Goal: Information Seeking & Learning: Learn about a topic

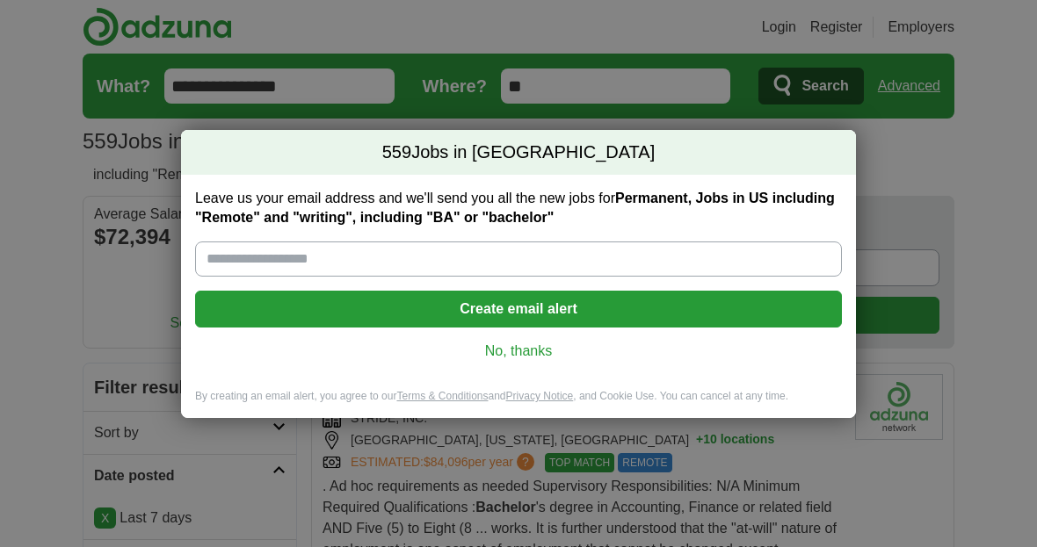
click at [522, 350] on link "No, thanks" at bounding box center [518, 351] width 619 height 19
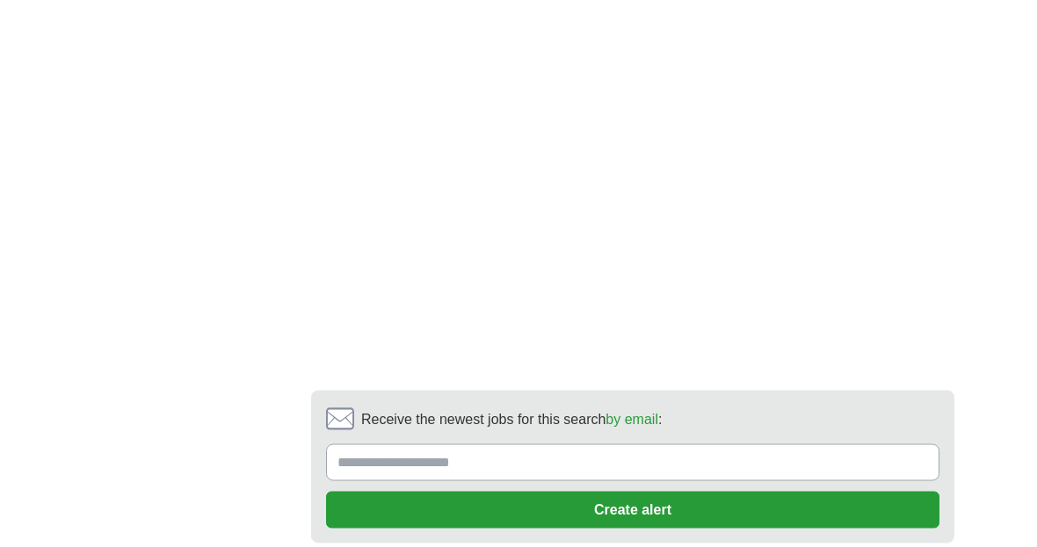
scroll to position [3781, 0]
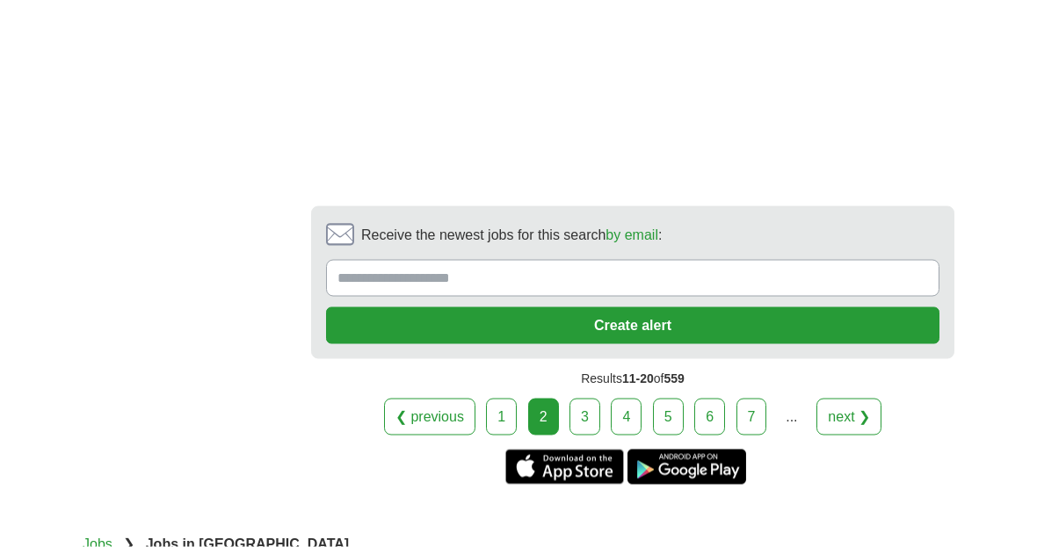
scroll to position [3916, 0]
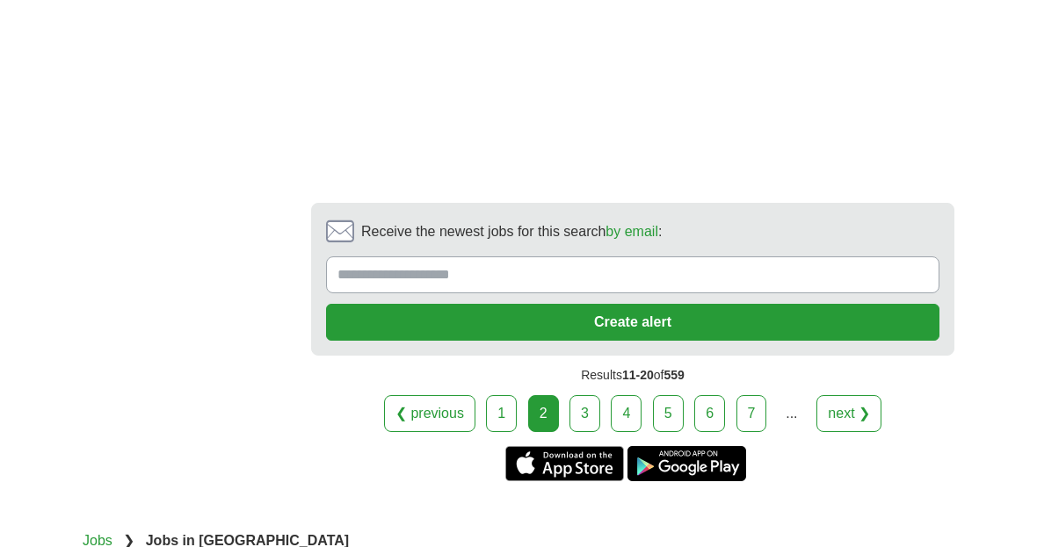
click at [590, 395] on link "3" at bounding box center [584, 413] width 31 height 37
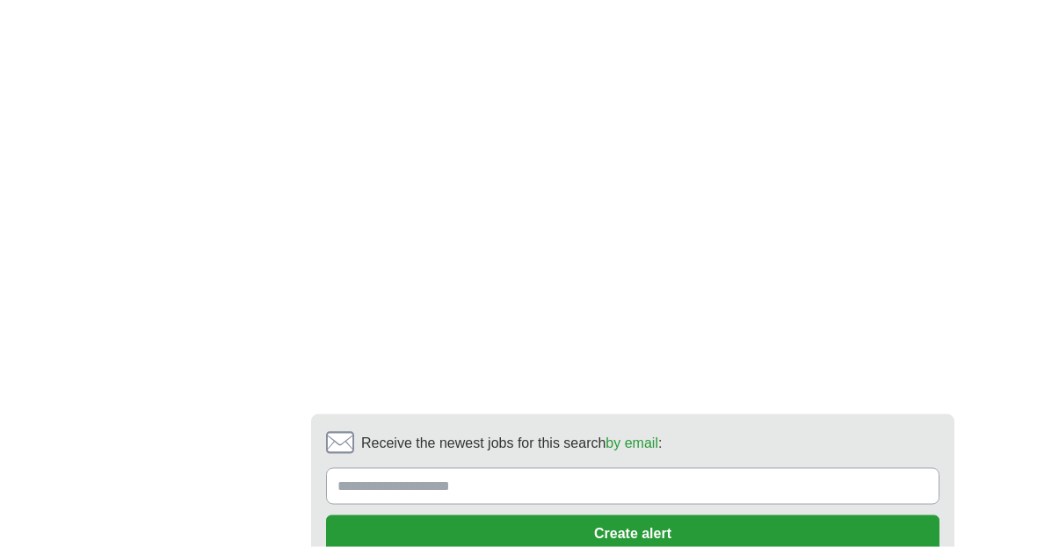
scroll to position [3650, 0]
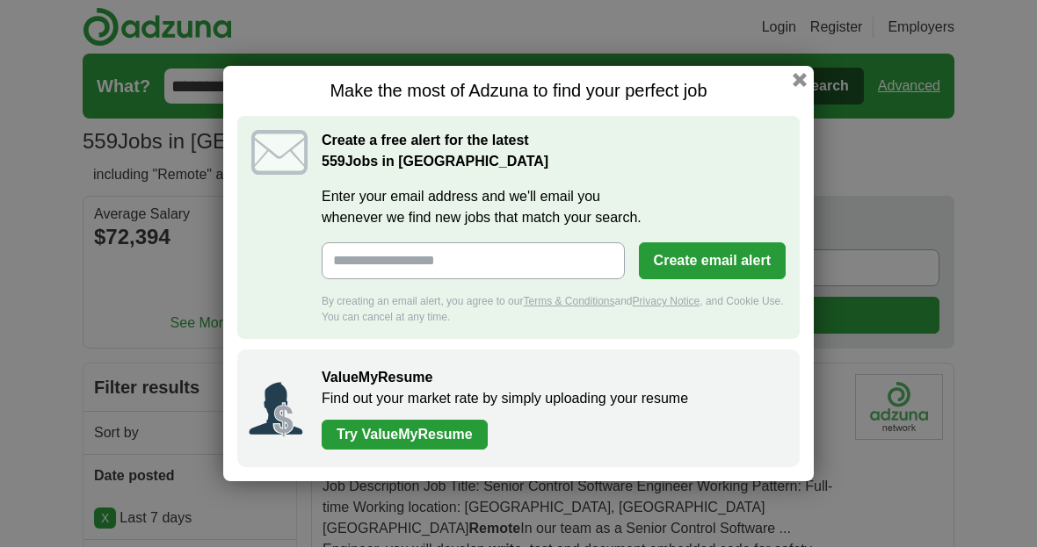
click at [800, 84] on button "button" at bounding box center [800, 80] width 14 height 14
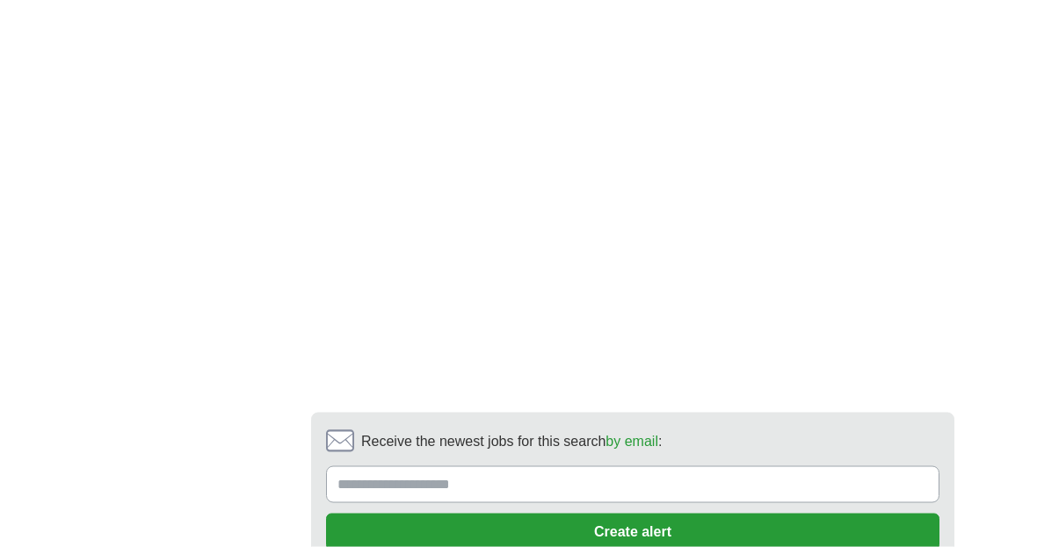
scroll to position [3752, 0]
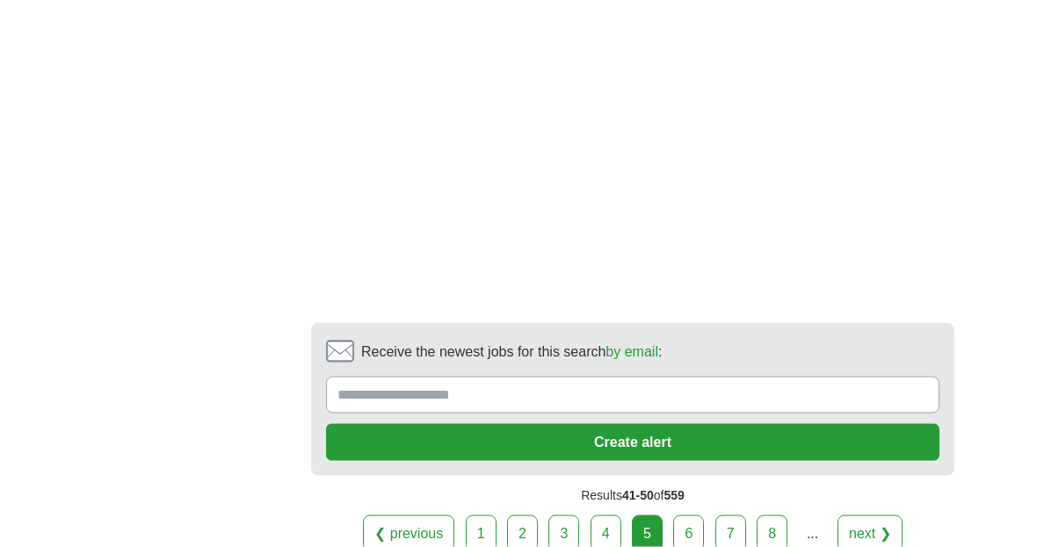
scroll to position [3851, 0]
click at [687, 515] on link "6" at bounding box center [688, 533] width 31 height 37
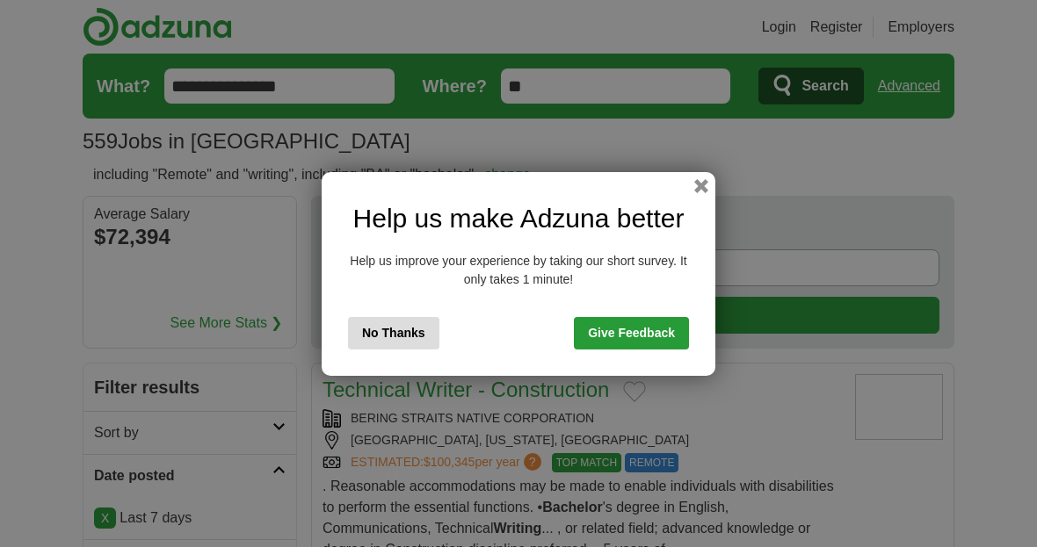
click at [707, 189] on button "button" at bounding box center [701, 186] width 14 height 14
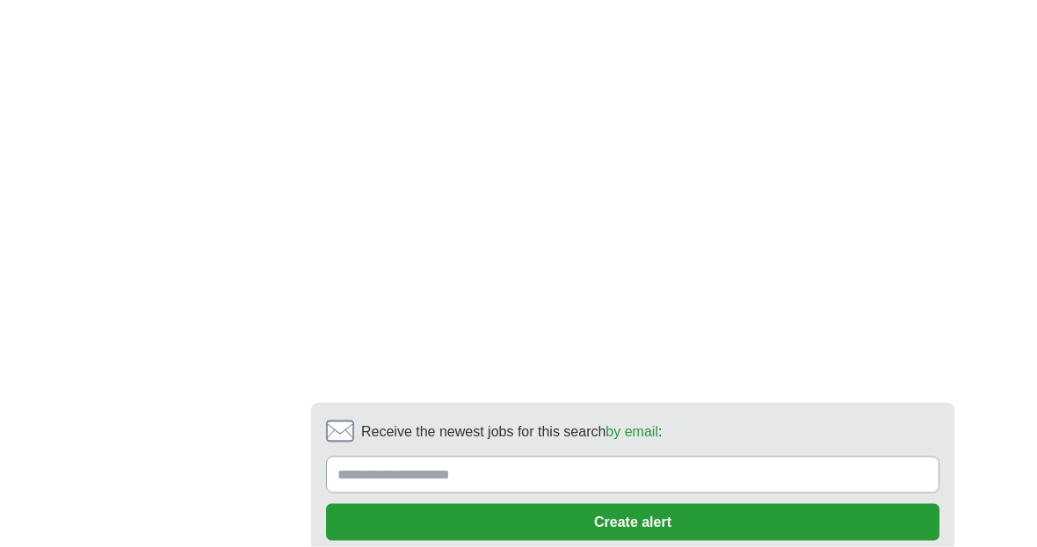
scroll to position [3499, 0]
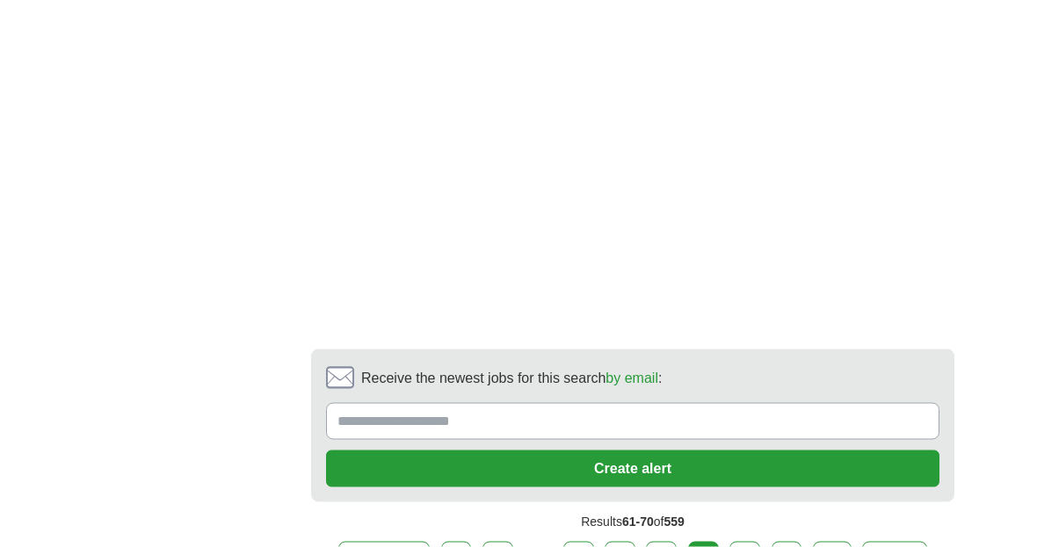
scroll to position [3669, 0]
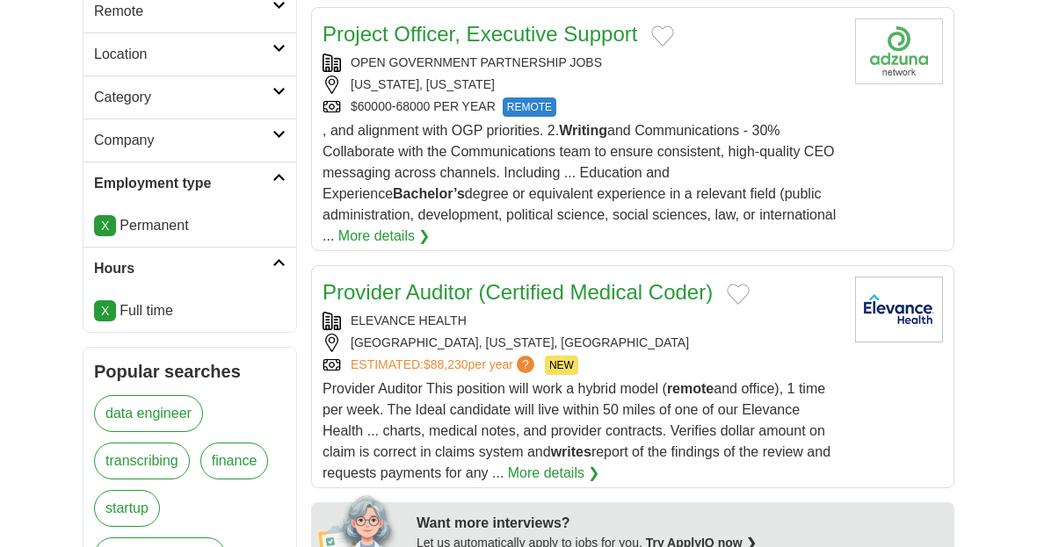
scroll to position [592, 0]
click at [628, 161] on div ", and alignment with OGP priorities. 2. Writing and Communications - 30% Collab…" at bounding box center [581, 184] width 518 height 127
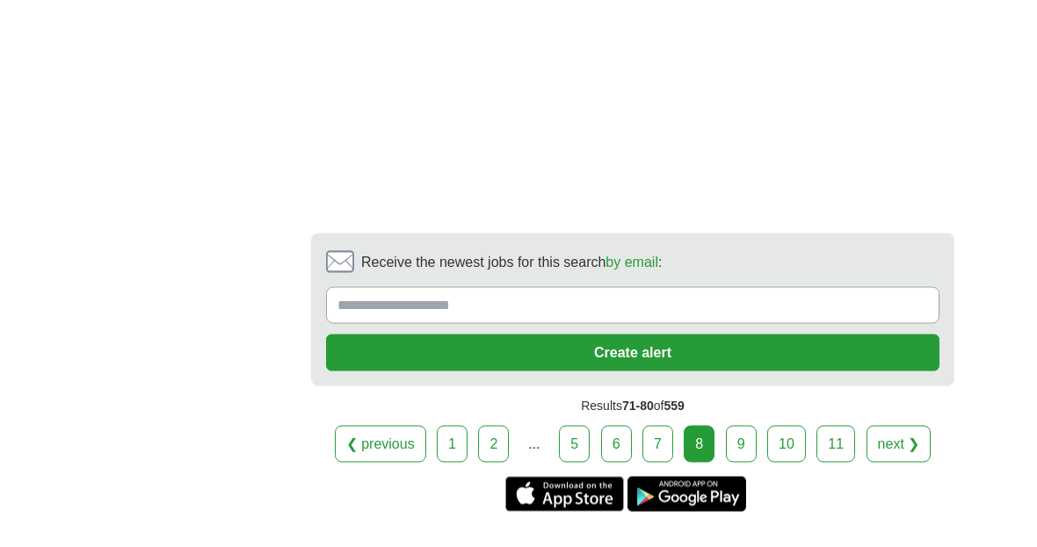
scroll to position [3884, 0]
click at [741, 425] on link "9" at bounding box center [741, 443] width 31 height 37
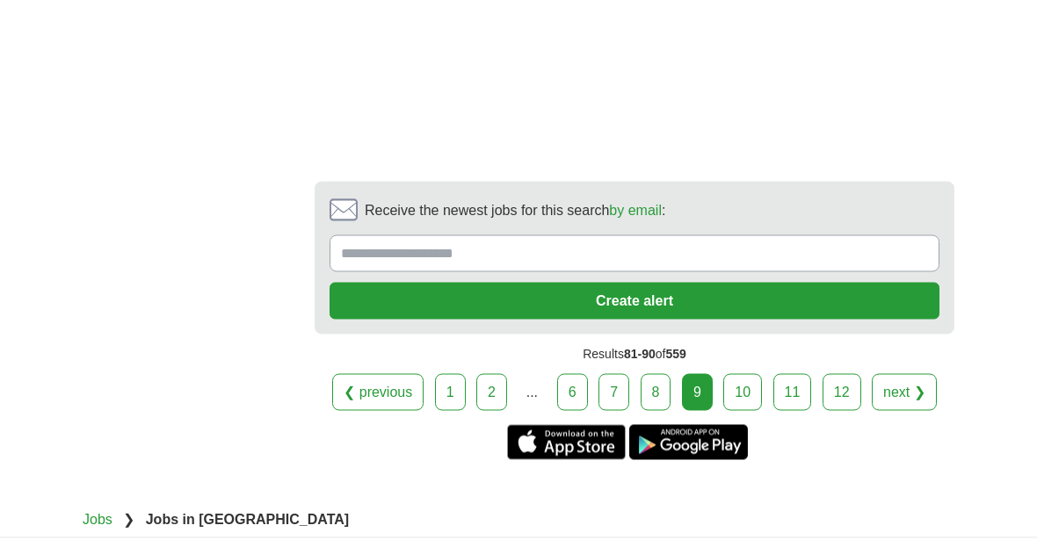
scroll to position [3984, 0]
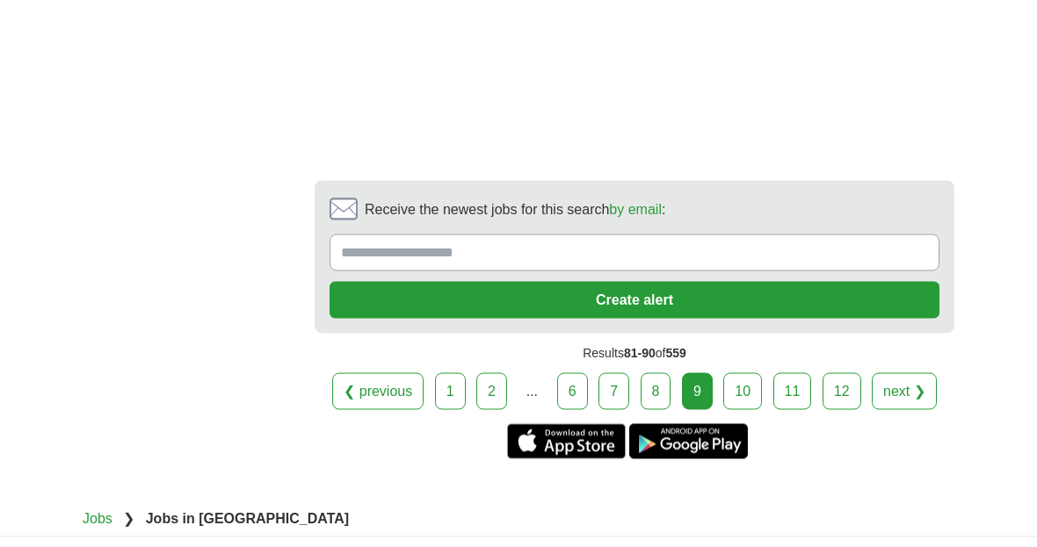
click at [746, 373] on link "10" at bounding box center [742, 391] width 39 height 37
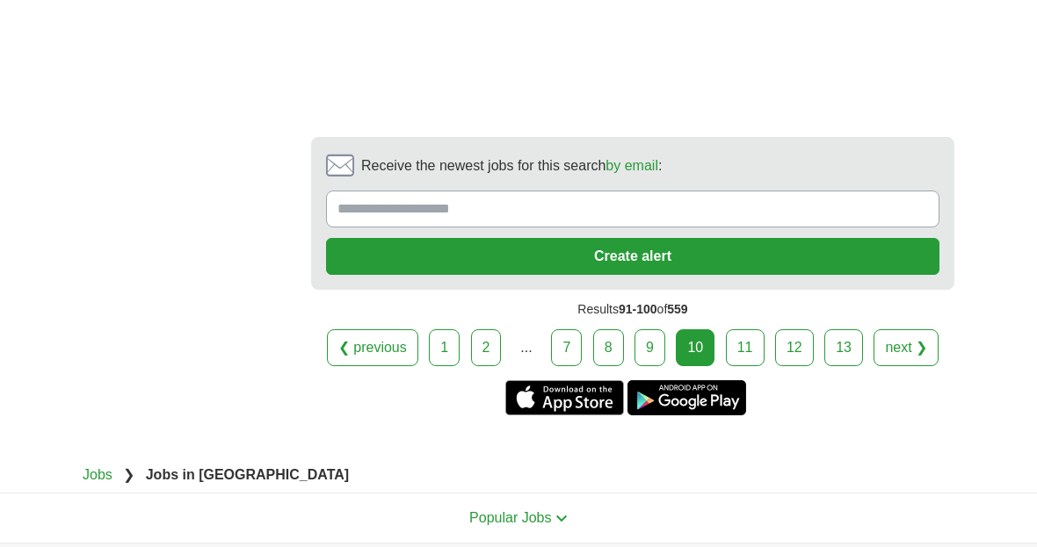
scroll to position [4013, 0]
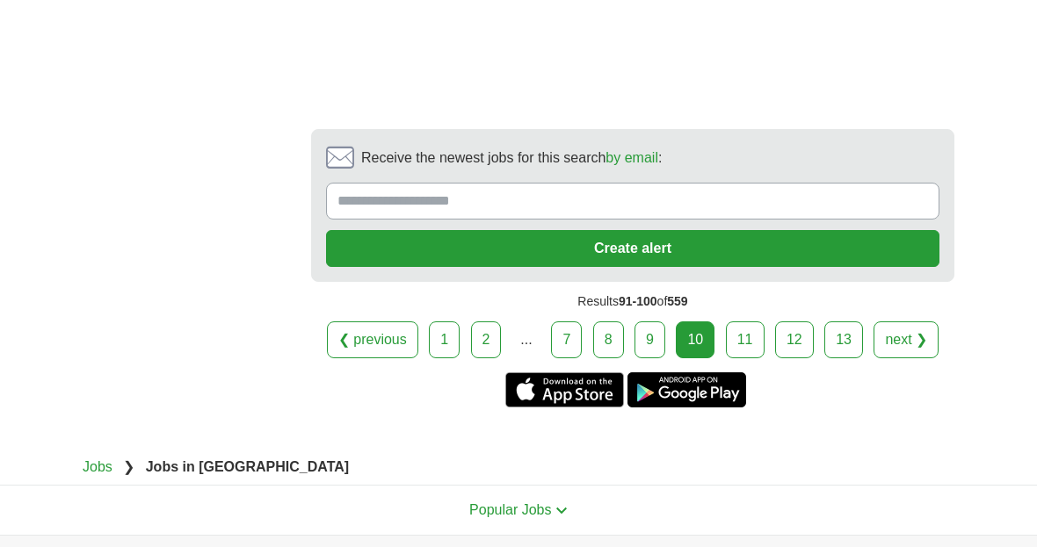
click at [746, 322] on link "11" at bounding box center [745, 340] width 39 height 37
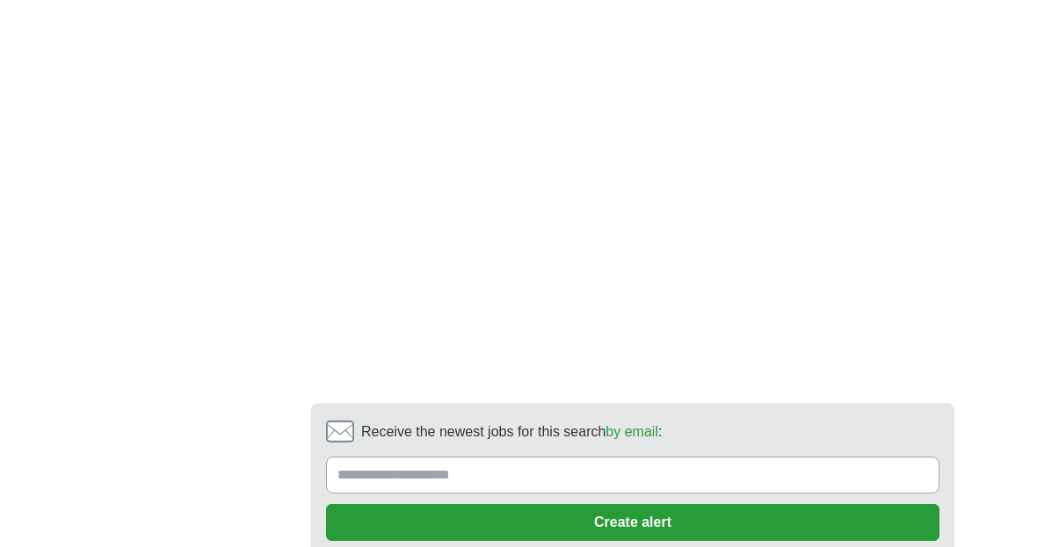
scroll to position [3659, 0]
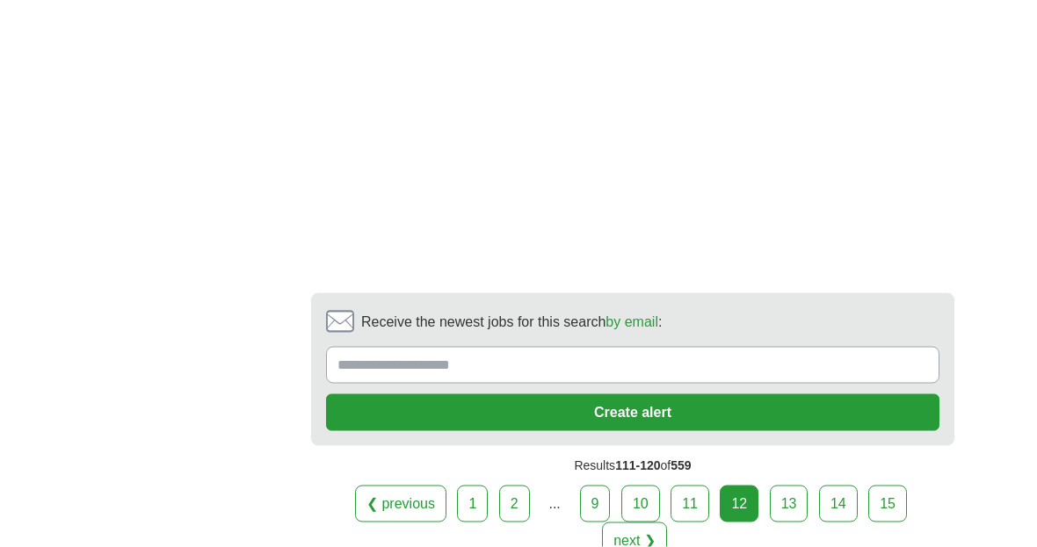
scroll to position [3930, 0]
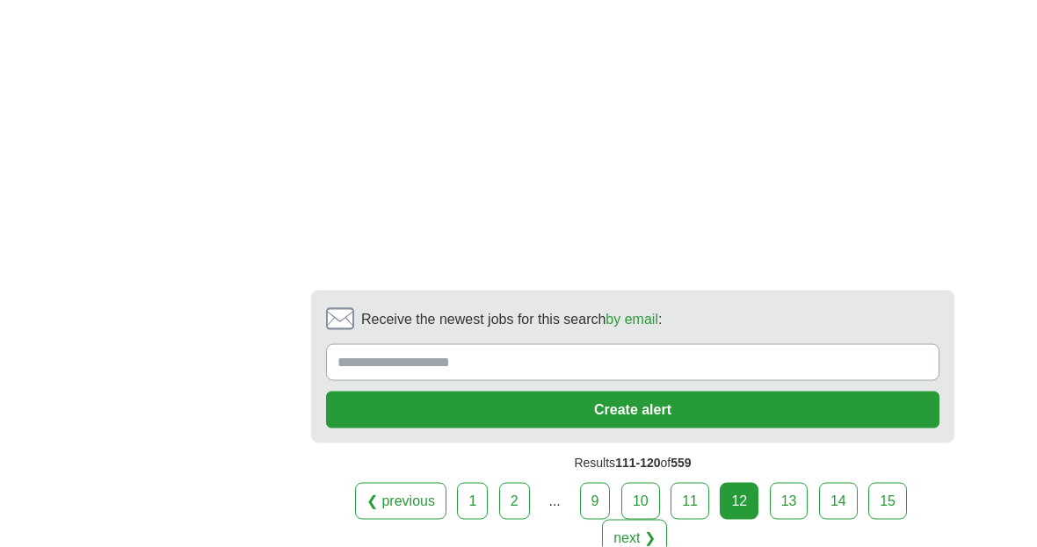
click at [770, 520] on link "13" at bounding box center [789, 501] width 39 height 37
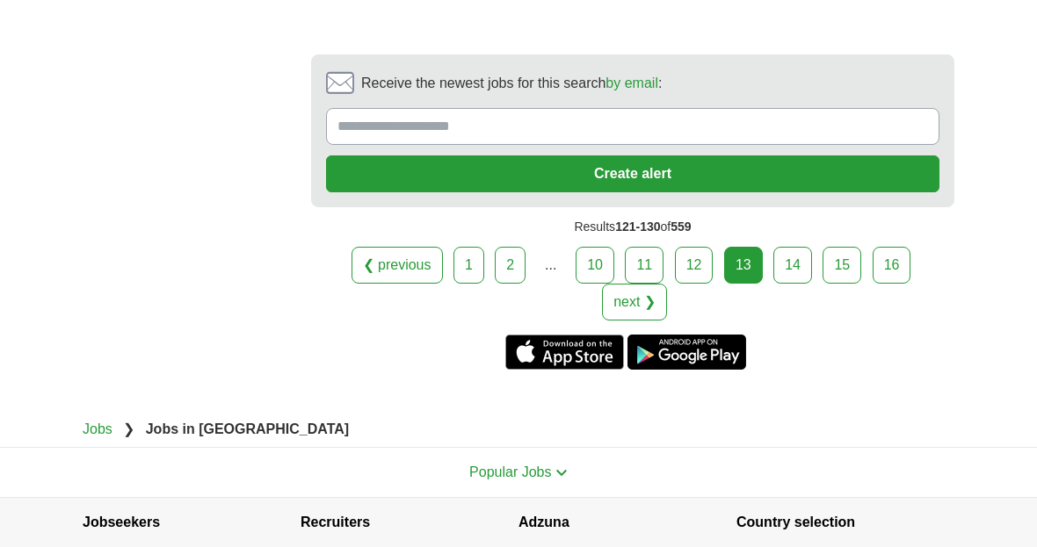
scroll to position [4180, 0]
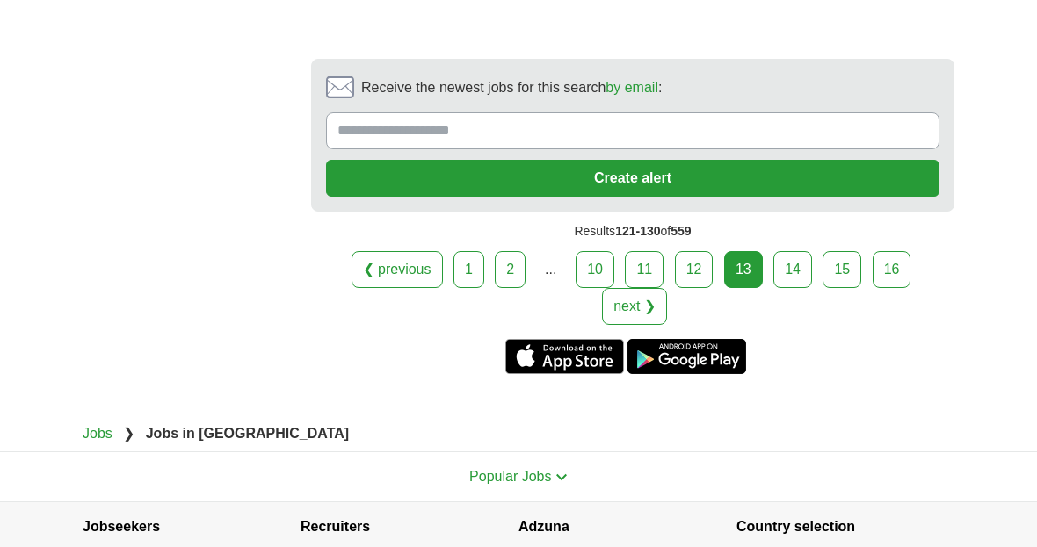
click at [791, 288] on link "14" at bounding box center [792, 269] width 39 height 37
